Goal: Task Accomplishment & Management: Use online tool/utility

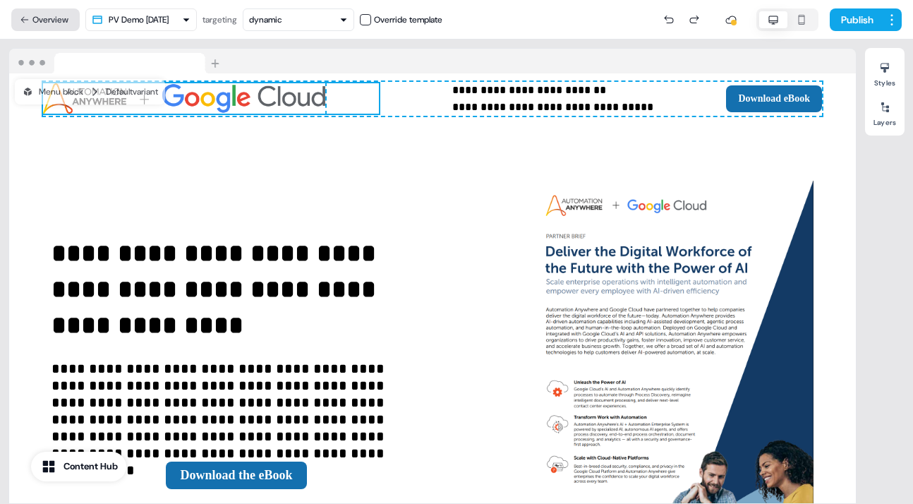
click at [54, 14] on button "Overview" at bounding box center [45, 19] width 68 height 23
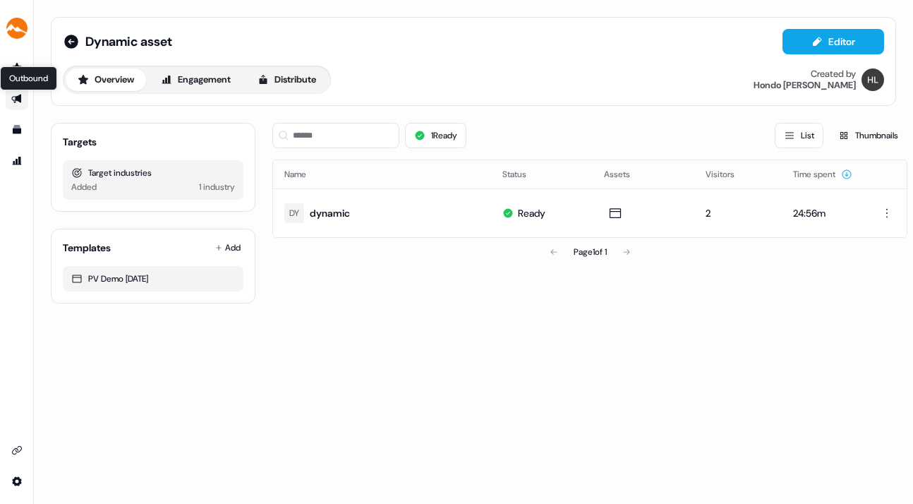
click at [16, 96] on icon "Go to outbound experience" at bounding box center [16, 98] width 11 height 11
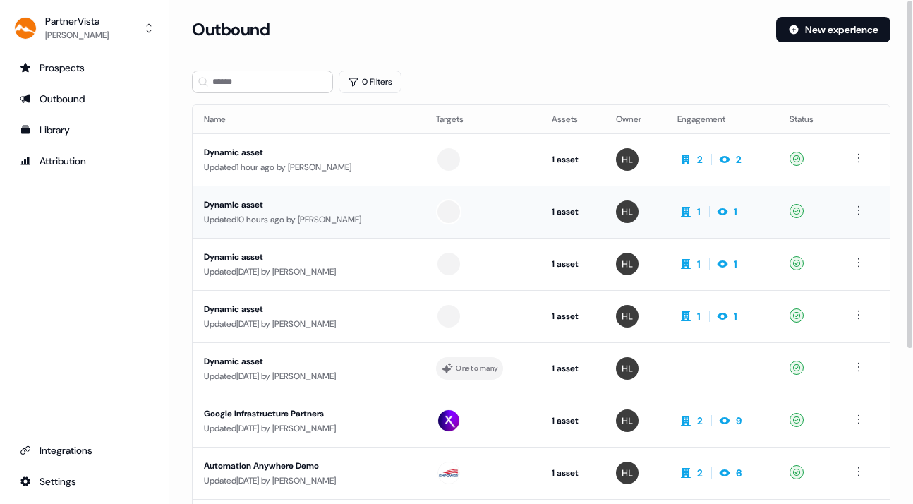
click at [328, 212] on div "Updated 10 hours ago by [PERSON_NAME]" at bounding box center [309, 219] width 210 height 14
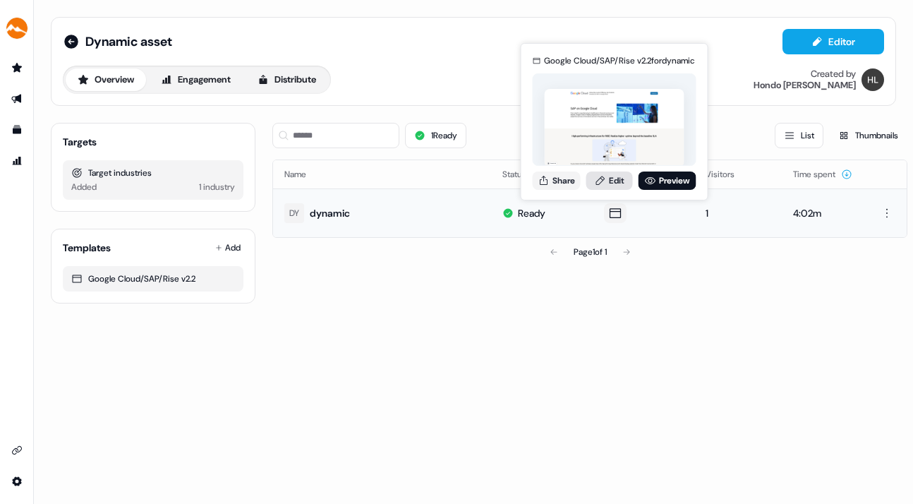
click at [612, 176] on link "Edit" at bounding box center [610, 181] width 47 height 18
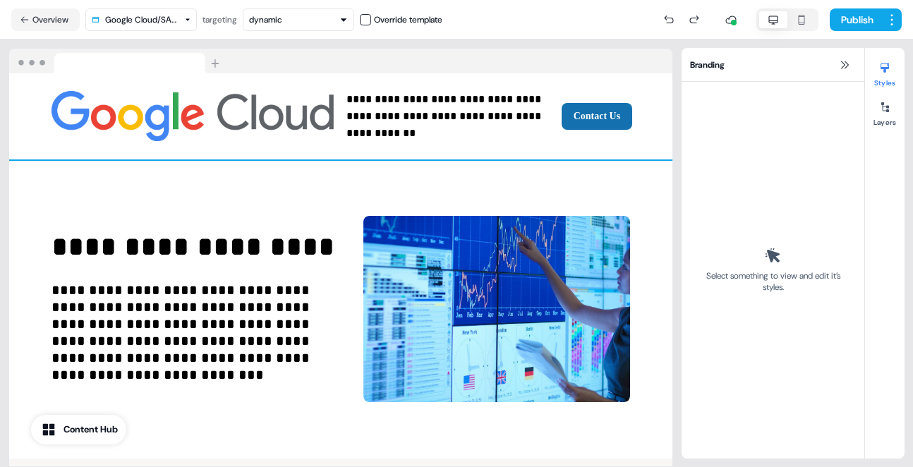
click at [415, 133] on div "**********" at bounding box center [340, 116] width 663 height 86
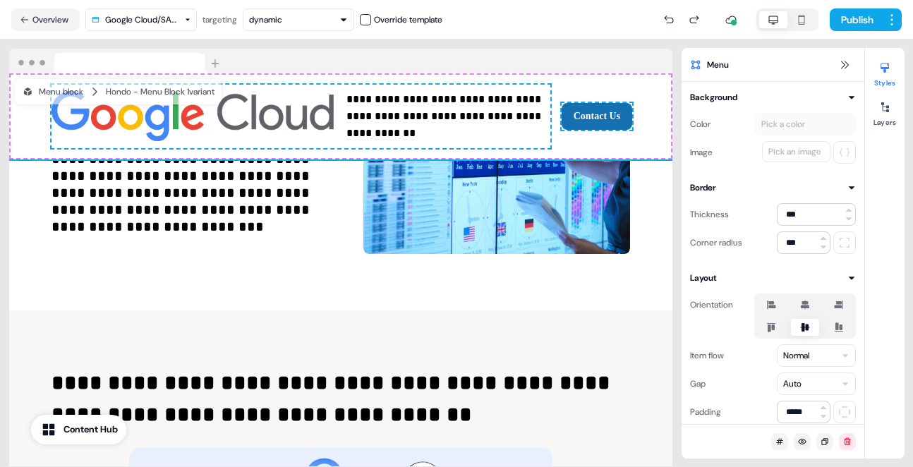
scroll to position [149, 0]
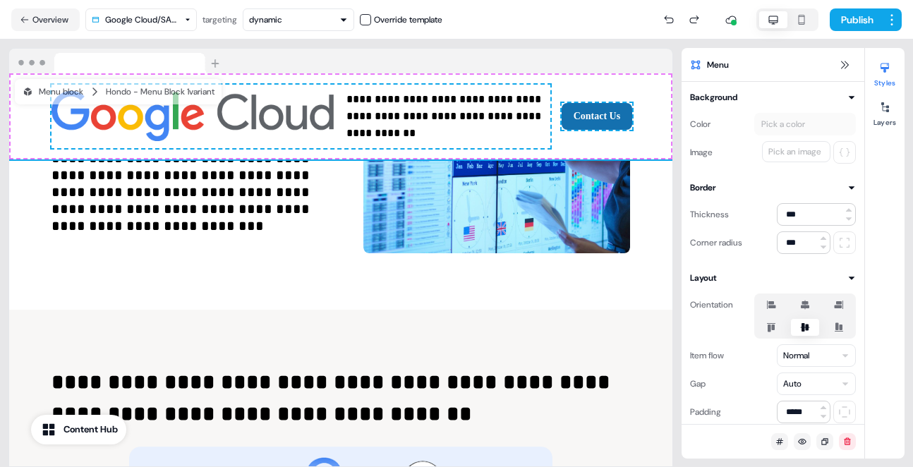
click at [398, 281] on div "**********" at bounding box center [340, 160] width 663 height 299
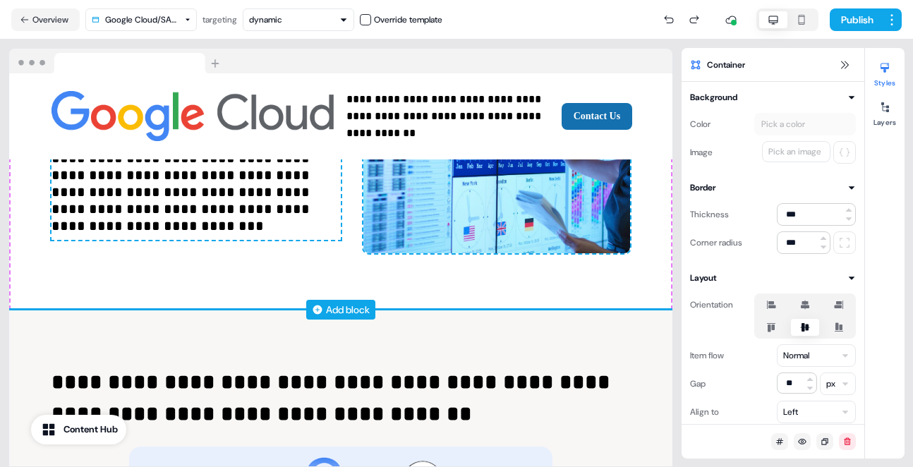
click at [354, 311] on div "Add block" at bounding box center [348, 310] width 44 height 14
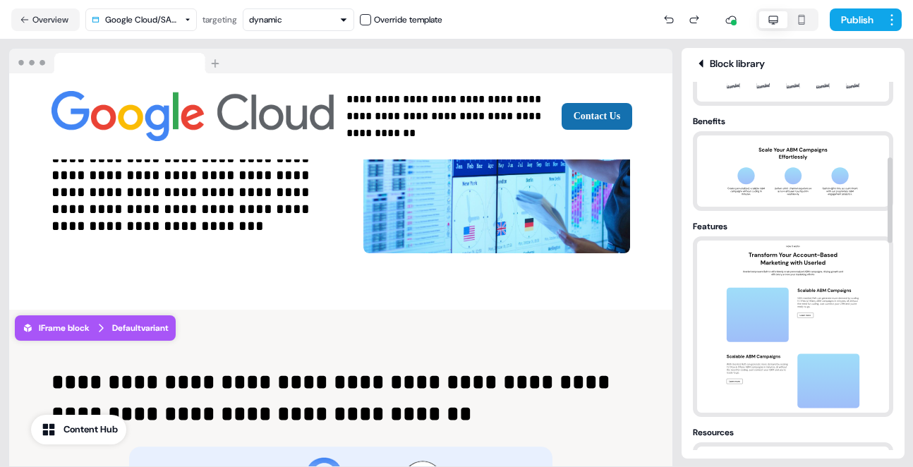
scroll to position [280, 0]
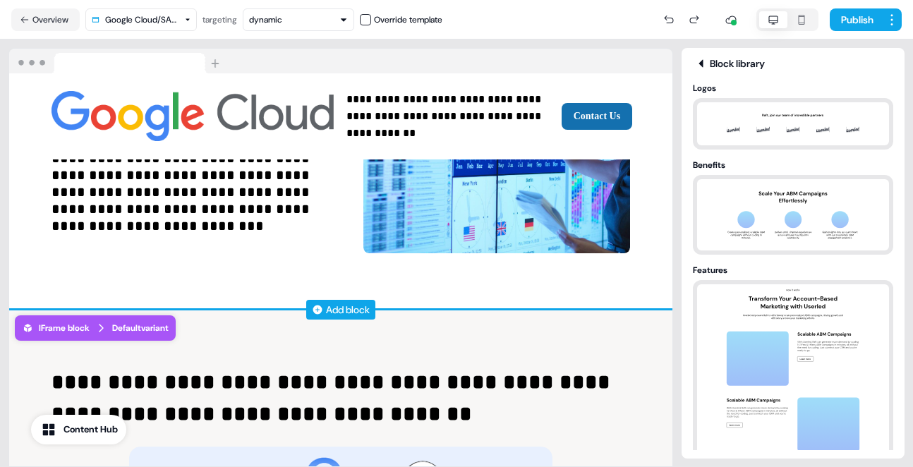
click at [335, 306] on div "Add block" at bounding box center [348, 310] width 44 height 14
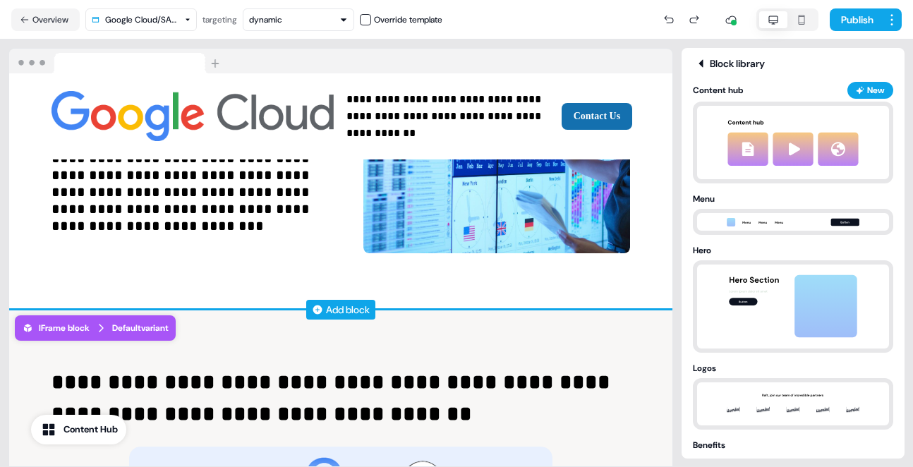
click at [342, 304] on div "Add block" at bounding box center [348, 310] width 44 height 14
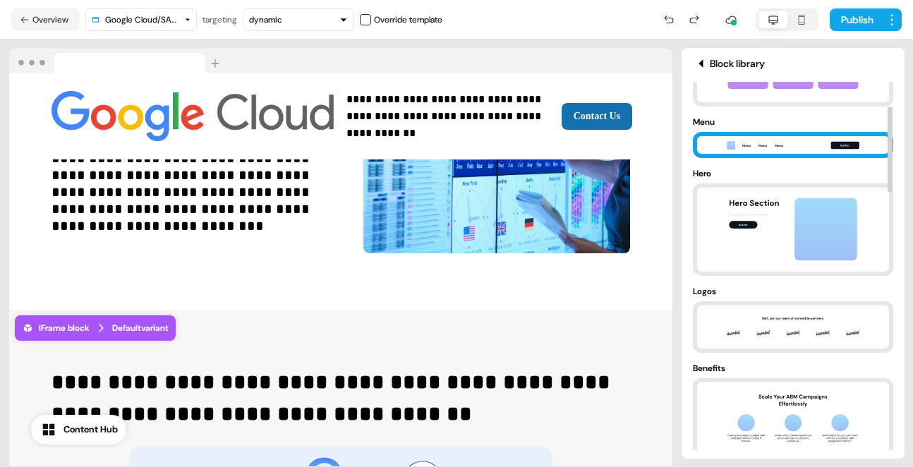
scroll to position [129, 0]
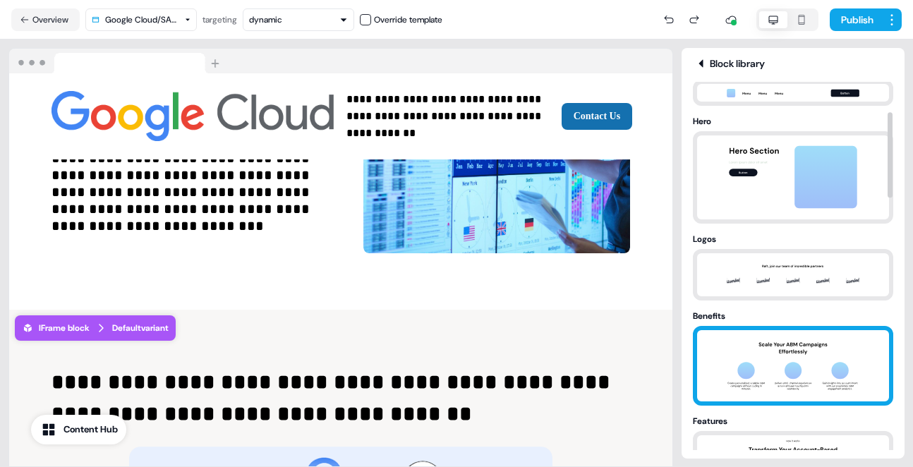
click at [783, 352] on img at bounding box center [793, 365] width 148 height 71
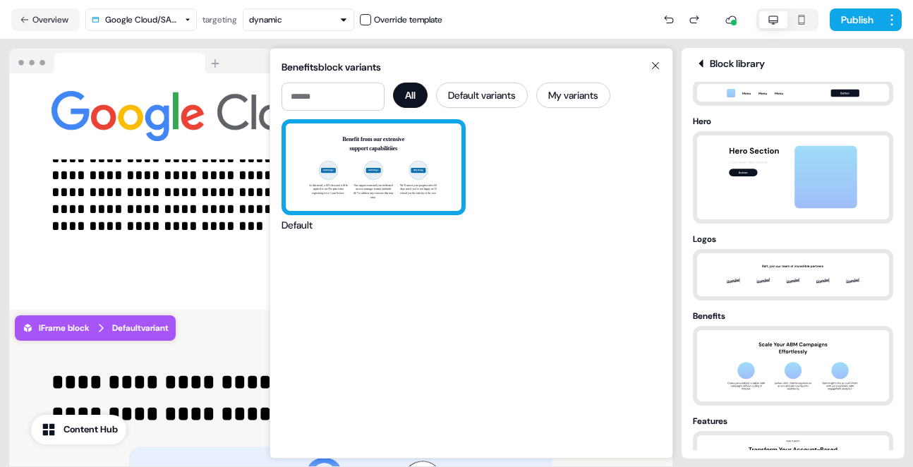
click at [404, 147] on div "Benefit from our extensive support capabilitiies Add image As discussed, a 20% …" at bounding box center [374, 168] width 176 height 88
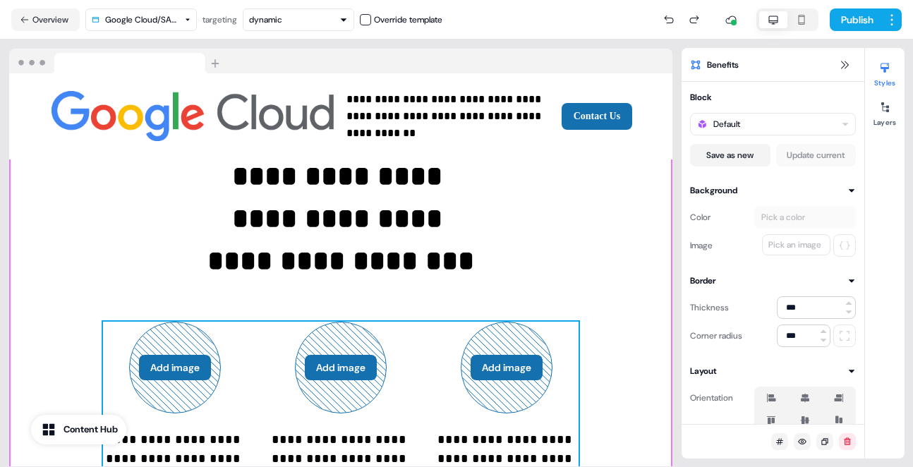
scroll to position [437, 0]
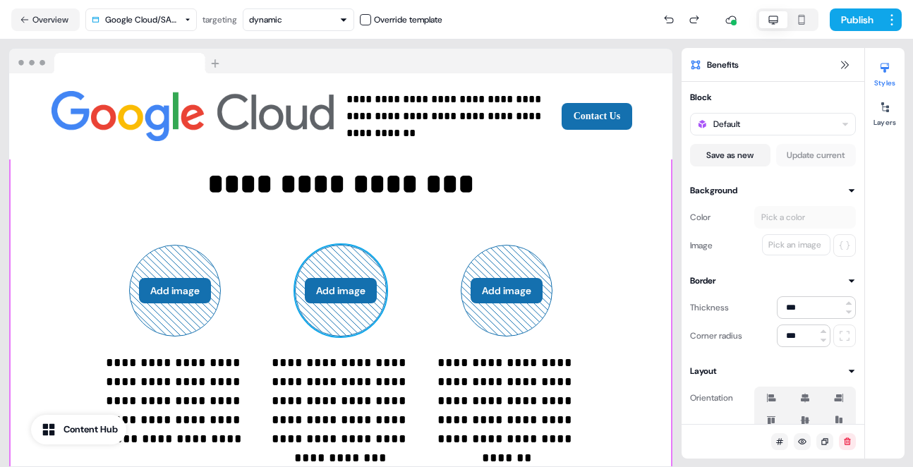
click at [352, 280] on button "Add image" at bounding box center [341, 290] width 72 height 25
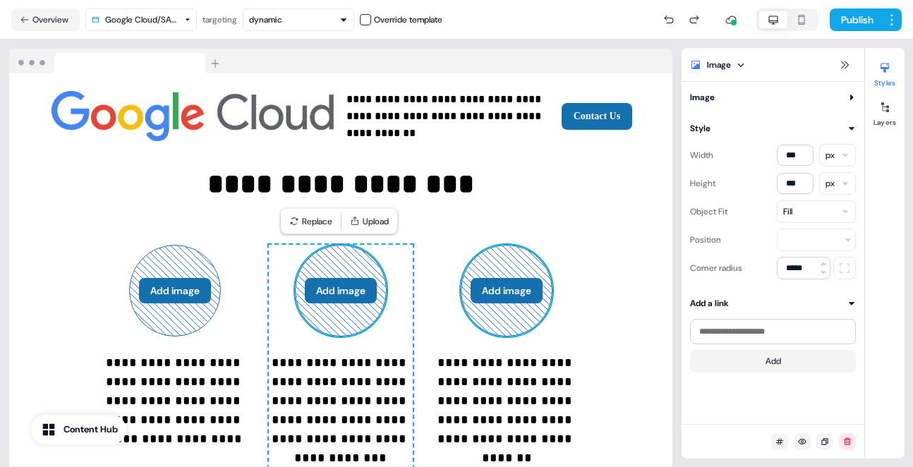
click at [497, 278] on button "Add image" at bounding box center [507, 290] width 72 height 25
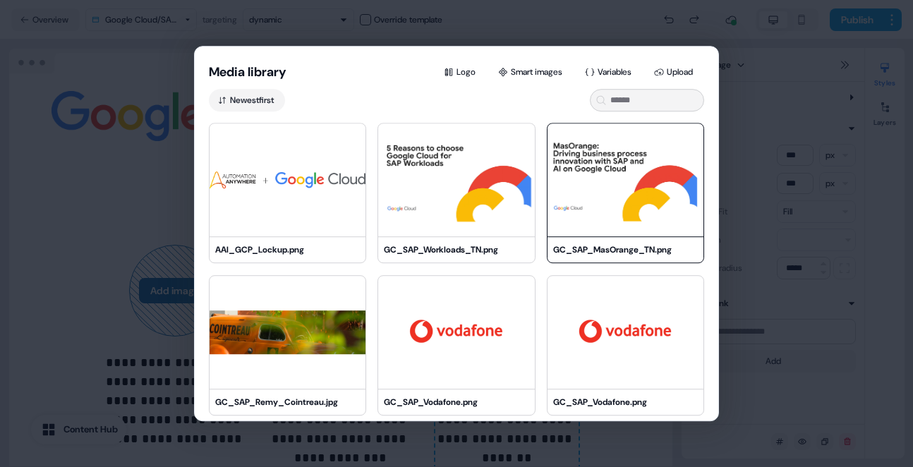
click at [595, 166] on img at bounding box center [626, 180] width 156 height 113
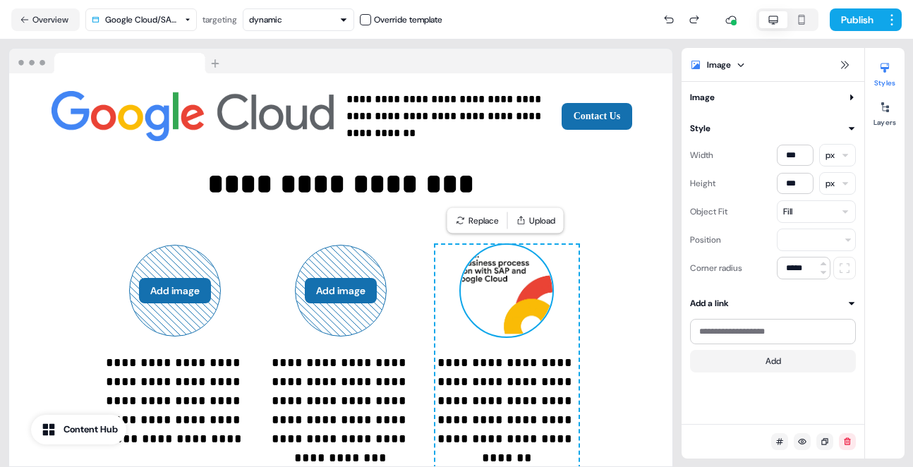
click at [510, 300] on img at bounding box center [507, 291] width 92 height 92
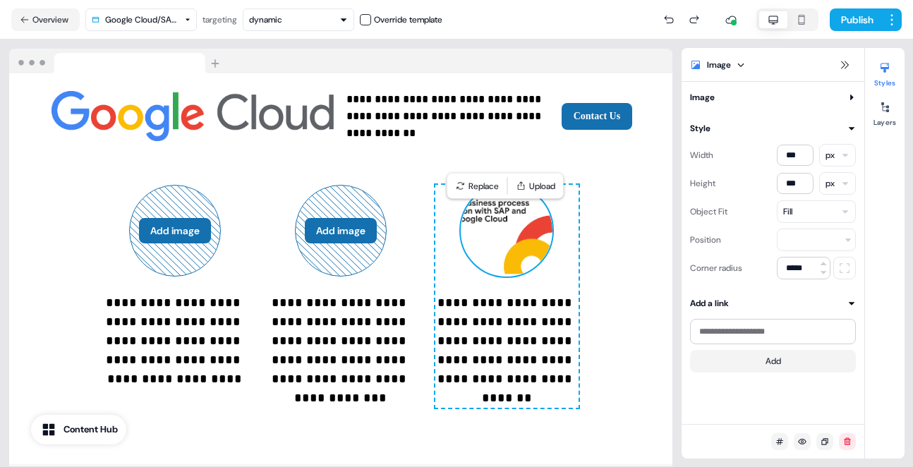
scroll to position [472, 0]
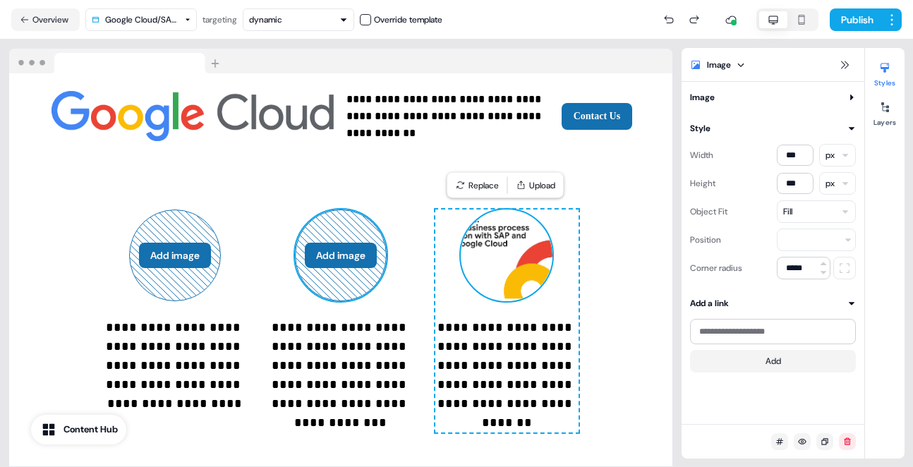
click at [362, 251] on button "Add image" at bounding box center [341, 255] width 72 height 25
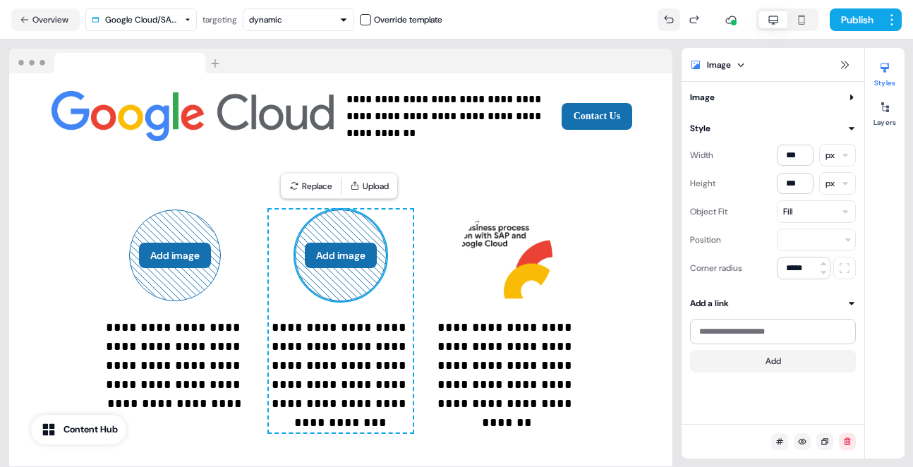
click at [667, 16] on icon at bounding box center [668, 19] width 11 height 11
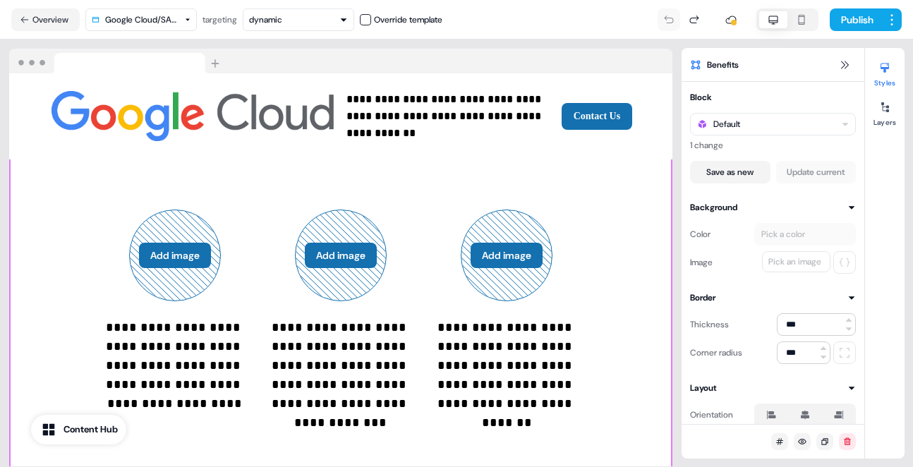
click at [667, 16] on div at bounding box center [682, 19] width 48 height 23
click at [559, 192] on div "**********" at bounding box center [340, 238] width 663 height 503
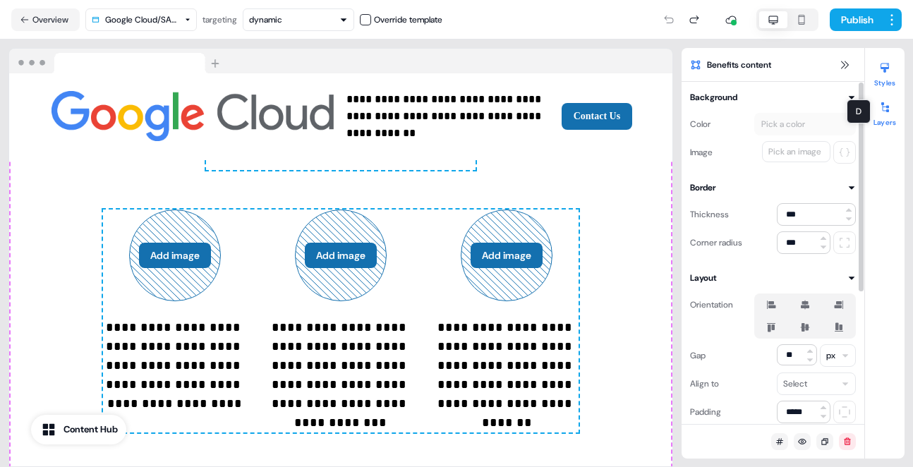
click at [880, 109] on icon at bounding box center [884, 107] width 11 height 11
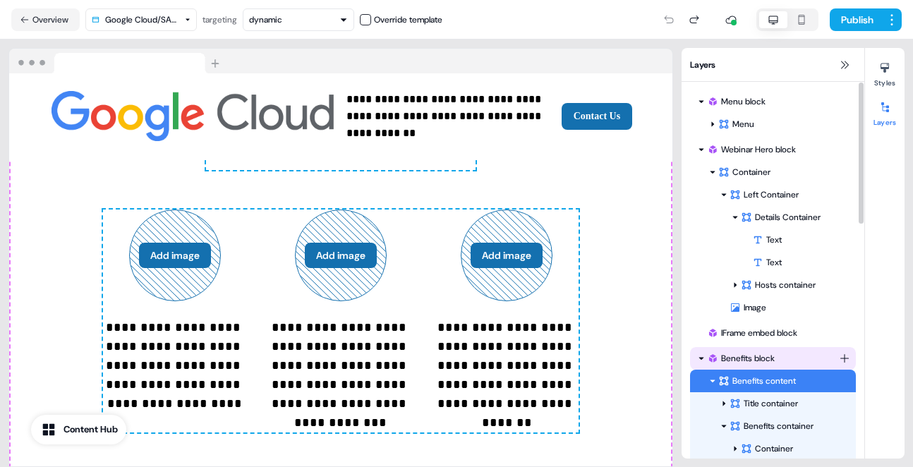
click at [768, 353] on div "Benefits block" at bounding box center [773, 359] width 132 height 14
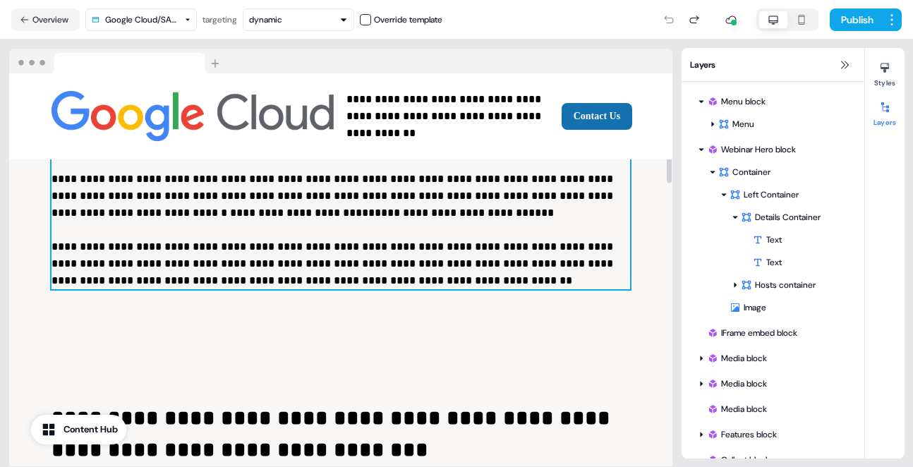
scroll to position [727, 0]
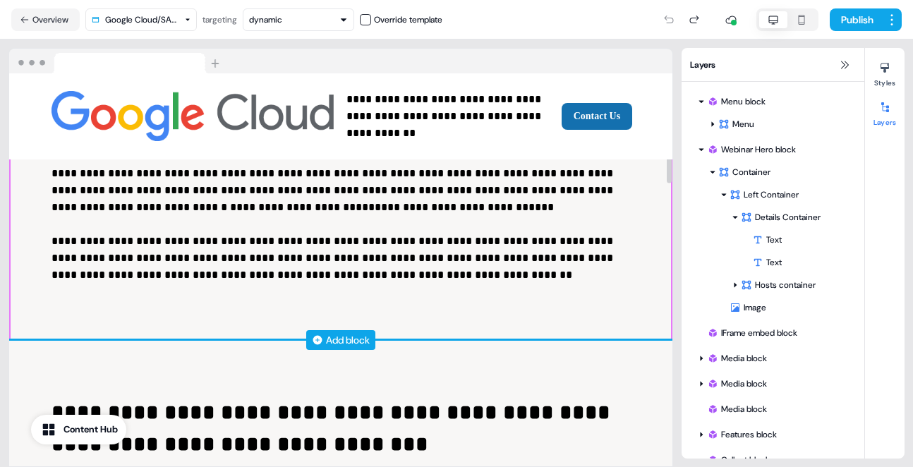
click at [354, 335] on div "Add block" at bounding box center [348, 340] width 44 height 14
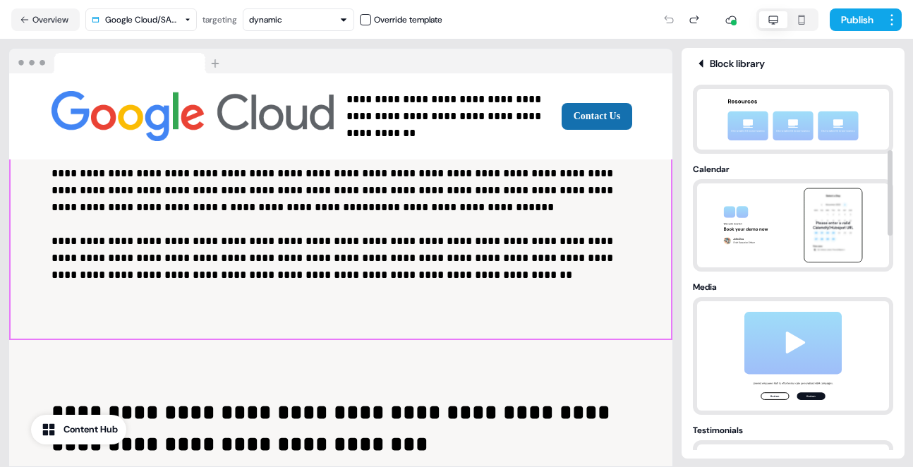
scroll to position [0, 0]
